Goal: Information Seeking & Learning: Stay updated

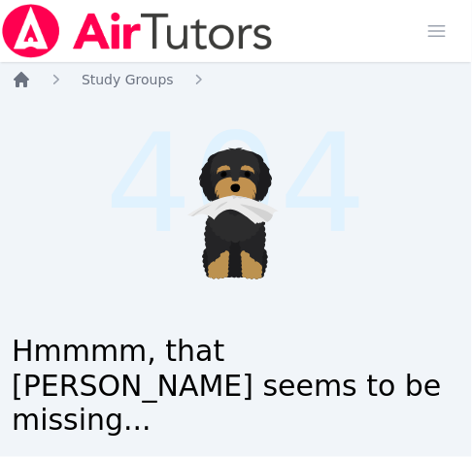
click at [28, 79] on icon "Breadcrumb" at bounding box center [22, 80] width 16 height 16
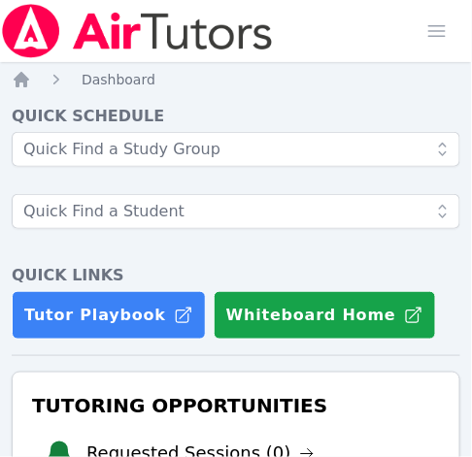
scroll to position [192, 0]
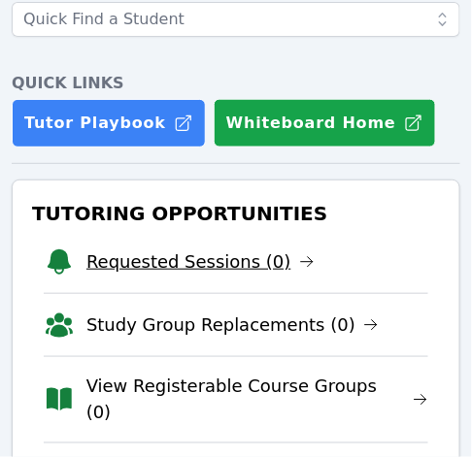
click at [229, 259] on link "Requested Sessions (0)" at bounding box center [200, 262] width 228 height 27
